Goal: Task Accomplishment & Management: Manage account settings

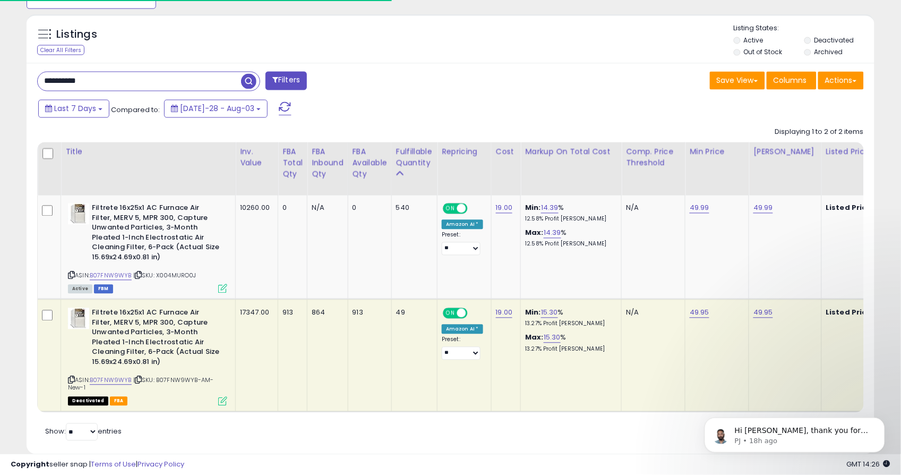
scroll to position [0, 590]
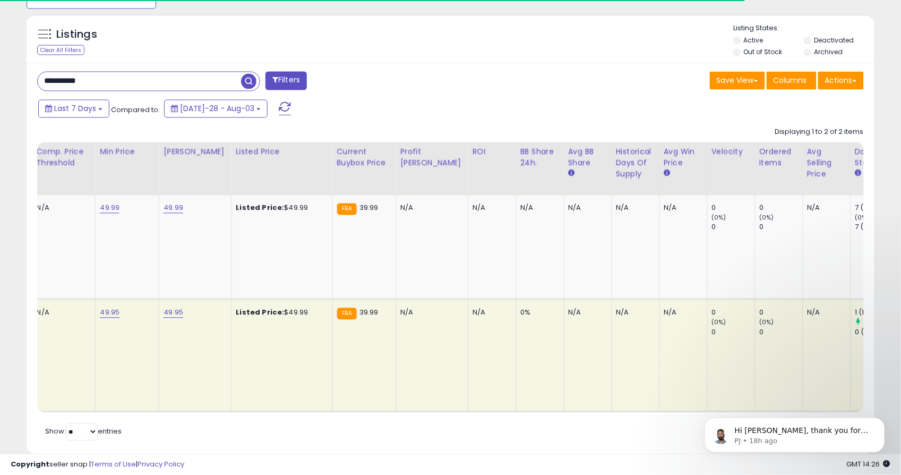
drag, startPoint x: 176, startPoint y: 85, endPoint x: -9, endPoint y: 86, distance: 184.8
type input "********"
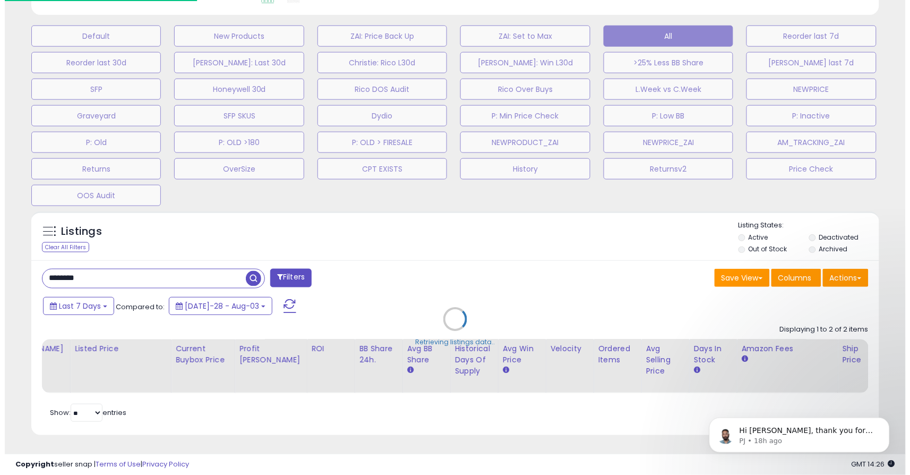
scroll to position [218, 497]
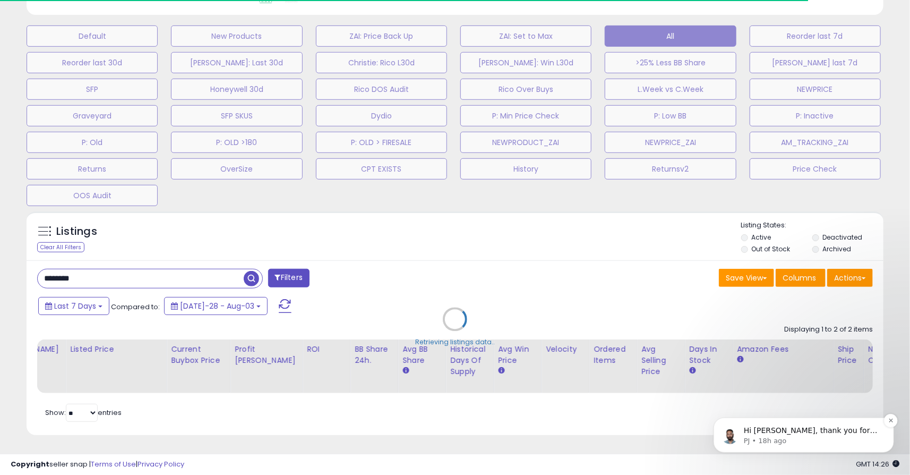
click at [785, 430] on p "Hi [PERSON_NAME], thank you for reaching out. We’ve started reviewing your list…" at bounding box center [811, 430] width 137 height 11
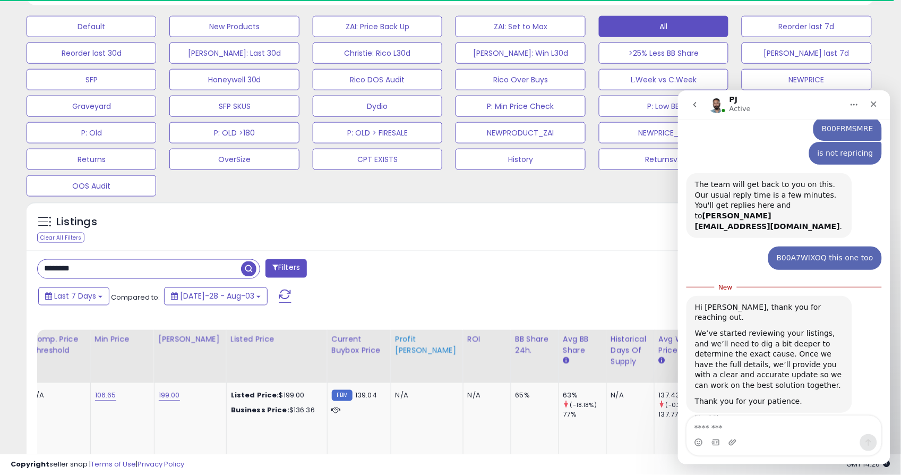
scroll to position [530791, 530517]
click at [447, 300] on div "Last 7 Days Compared to: [DATE]-28 - Aug-03" at bounding box center [346, 298] width 620 height 24
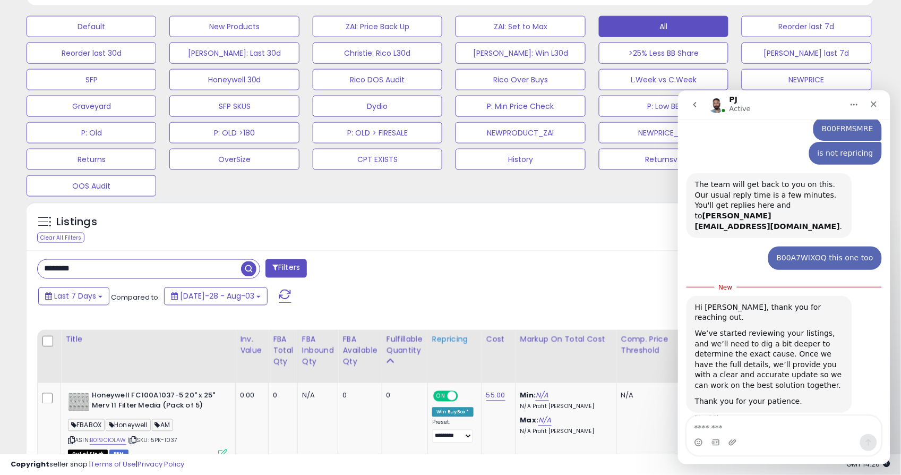
scroll to position [218, 491]
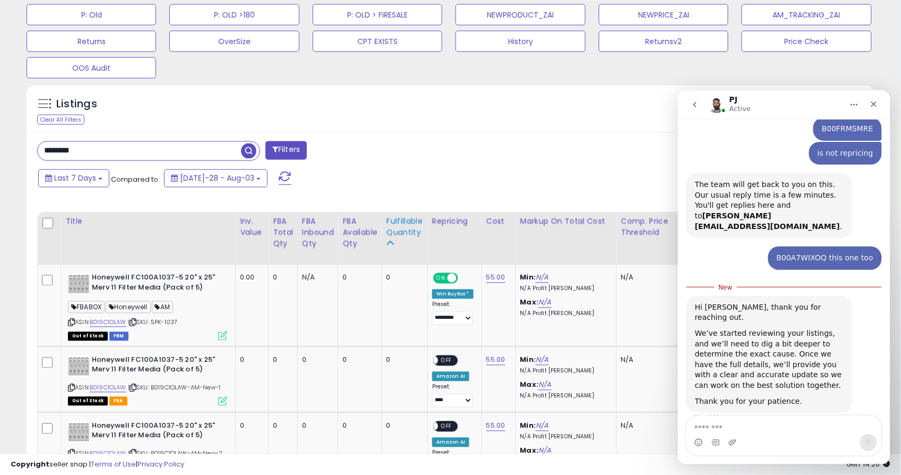
click at [404, 230] on div "Fulfillable Quantity" at bounding box center [405, 227] width 37 height 22
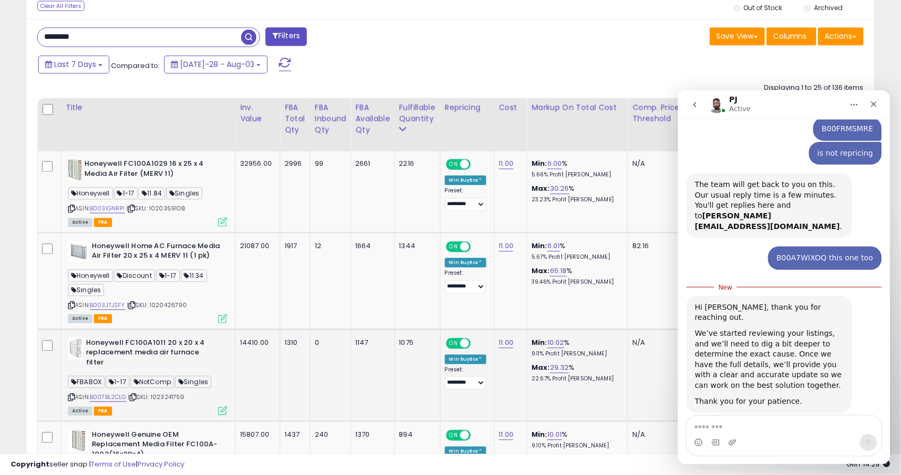
scroll to position [554, 0]
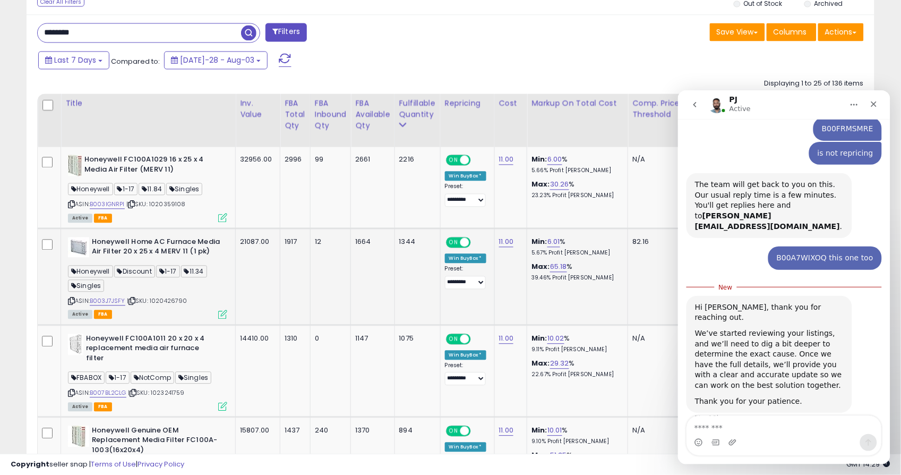
click at [450, 310] on td "**********" at bounding box center [467, 276] width 54 height 97
click at [587, 217] on td "Min: 6.00 % 5.66% Profit [PERSON_NAME]: 30.26 % 23.23% Profit [PERSON_NAME]" at bounding box center [577, 187] width 101 height 81
click at [629, 60] on div "Last 7 Days Compared to: [DATE]-28 - Aug-03" at bounding box center [346, 62] width 620 height 24
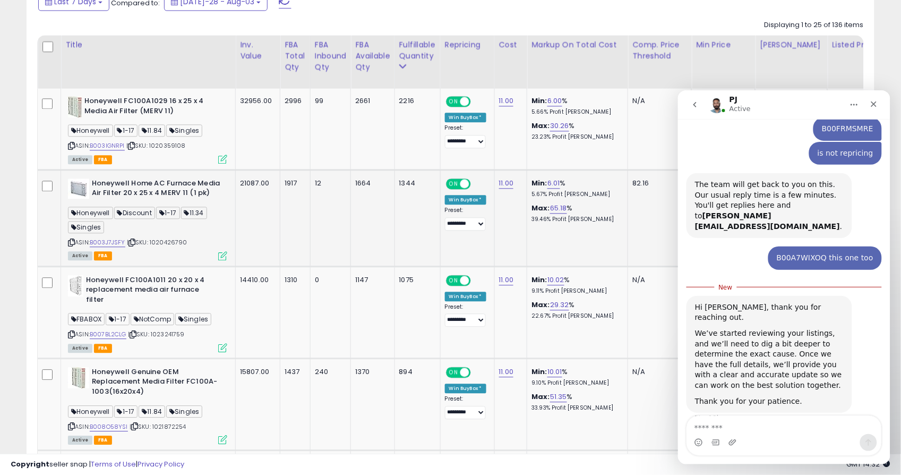
click at [344, 256] on td "12" at bounding box center [330, 217] width 41 height 97
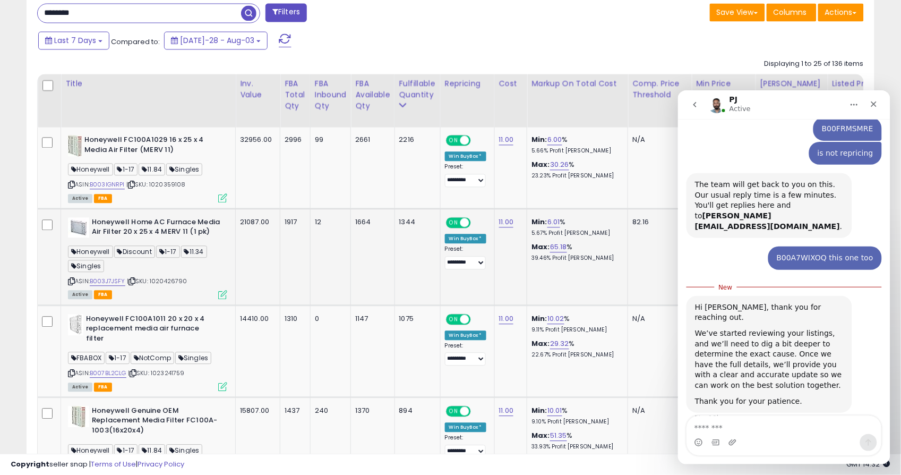
scroll to position [554, 0]
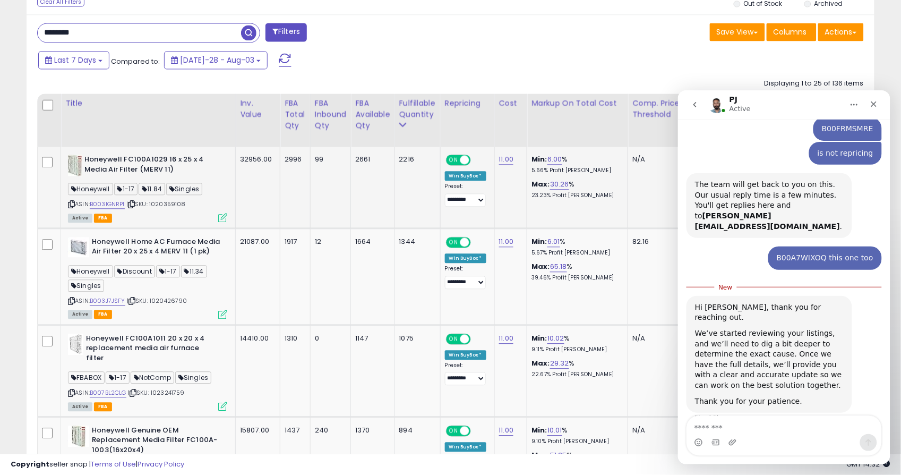
click at [621, 194] on td "Min: 6.00 % 5.66% Profit [PERSON_NAME]: 30.26 % 23.23% Profit [PERSON_NAME]" at bounding box center [577, 187] width 101 height 81
click at [851, 101] on icon "Home" at bounding box center [854, 104] width 8 height 8
click at [878, 101] on div "Close" at bounding box center [873, 103] width 19 height 19
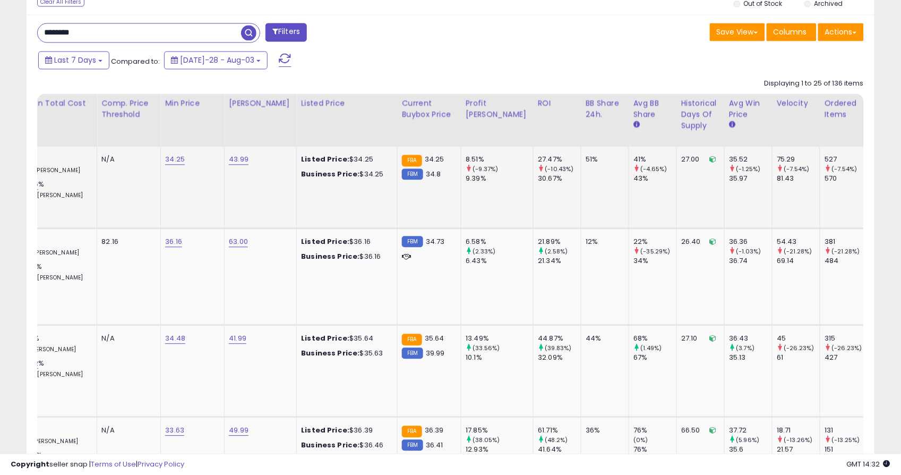
scroll to position [0, 0]
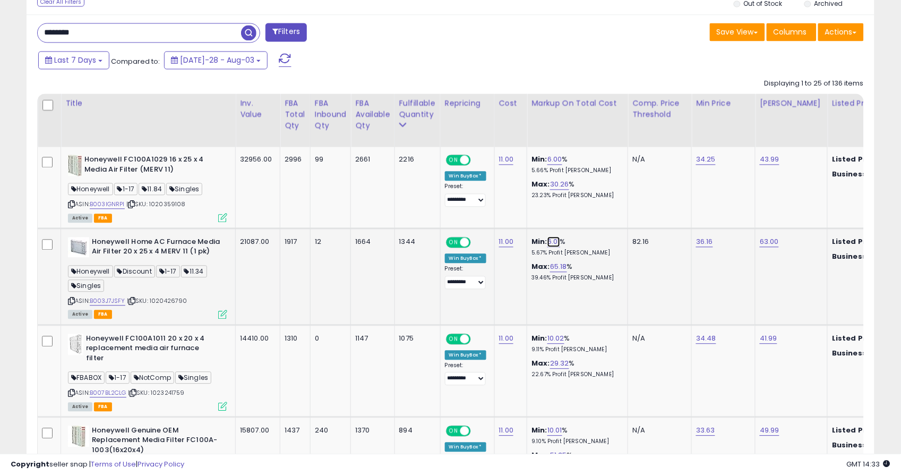
click at [553, 241] on link "6.01" at bounding box center [553, 242] width 13 height 11
drag, startPoint x: 538, startPoint y: 220, endPoint x: 446, endPoint y: 221, distance: 91.9
type input "*"
click at [589, 213] on icon "submit" at bounding box center [586, 214] width 6 height 6
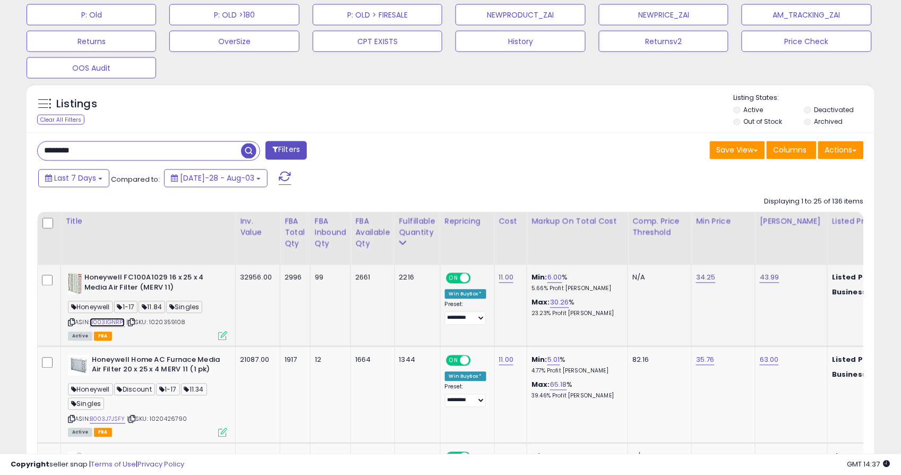
click at [99, 319] on link "B003IGNRPI" at bounding box center [107, 322] width 35 height 9
